Goal: Transaction & Acquisition: Obtain resource

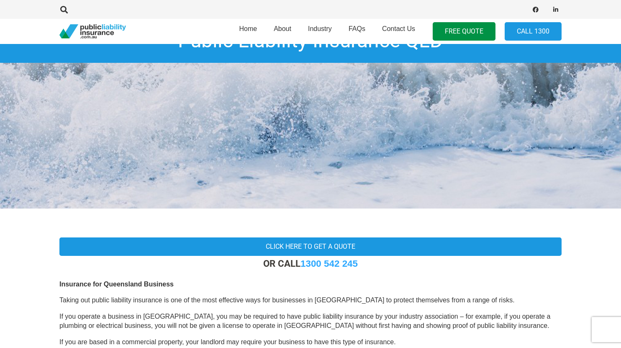
scroll to position [61, 0]
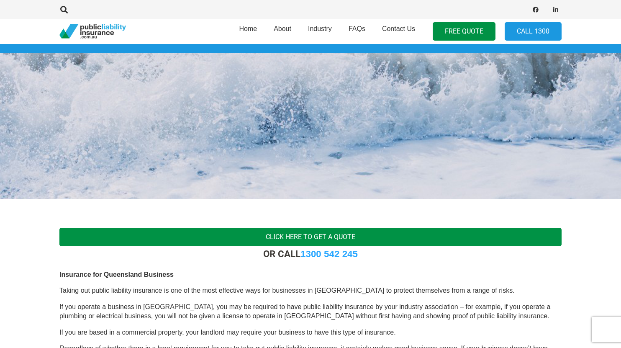
click at [295, 233] on link "Click here to get a quote" at bounding box center [310, 237] width 502 height 19
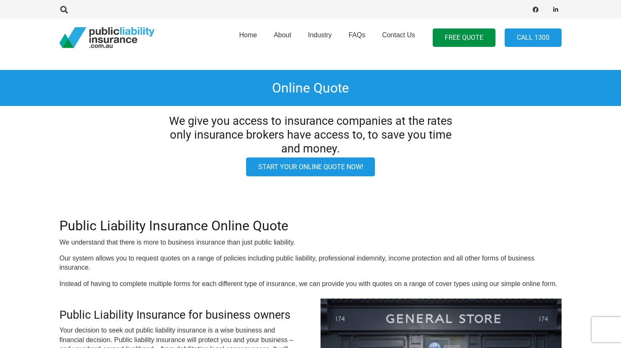
click at [325, 169] on link "Start your online quote now!" at bounding box center [310, 166] width 129 height 19
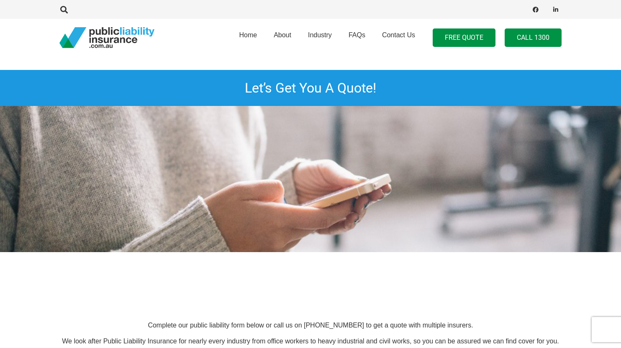
click at [537, 35] on link "Call 1300" at bounding box center [533, 37] width 57 height 19
click at [393, 37] on span "Contact Us" at bounding box center [398, 34] width 33 height 7
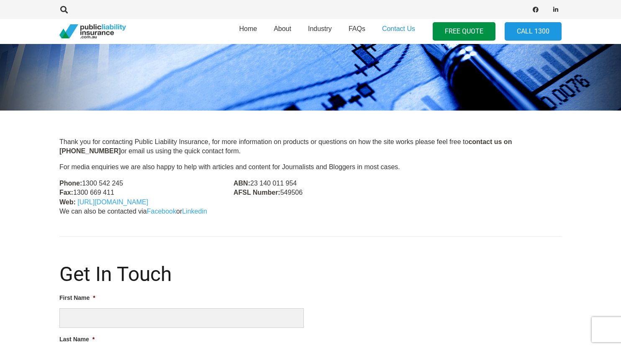
scroll to position [143, 0]
